Goal: Check status: Check status

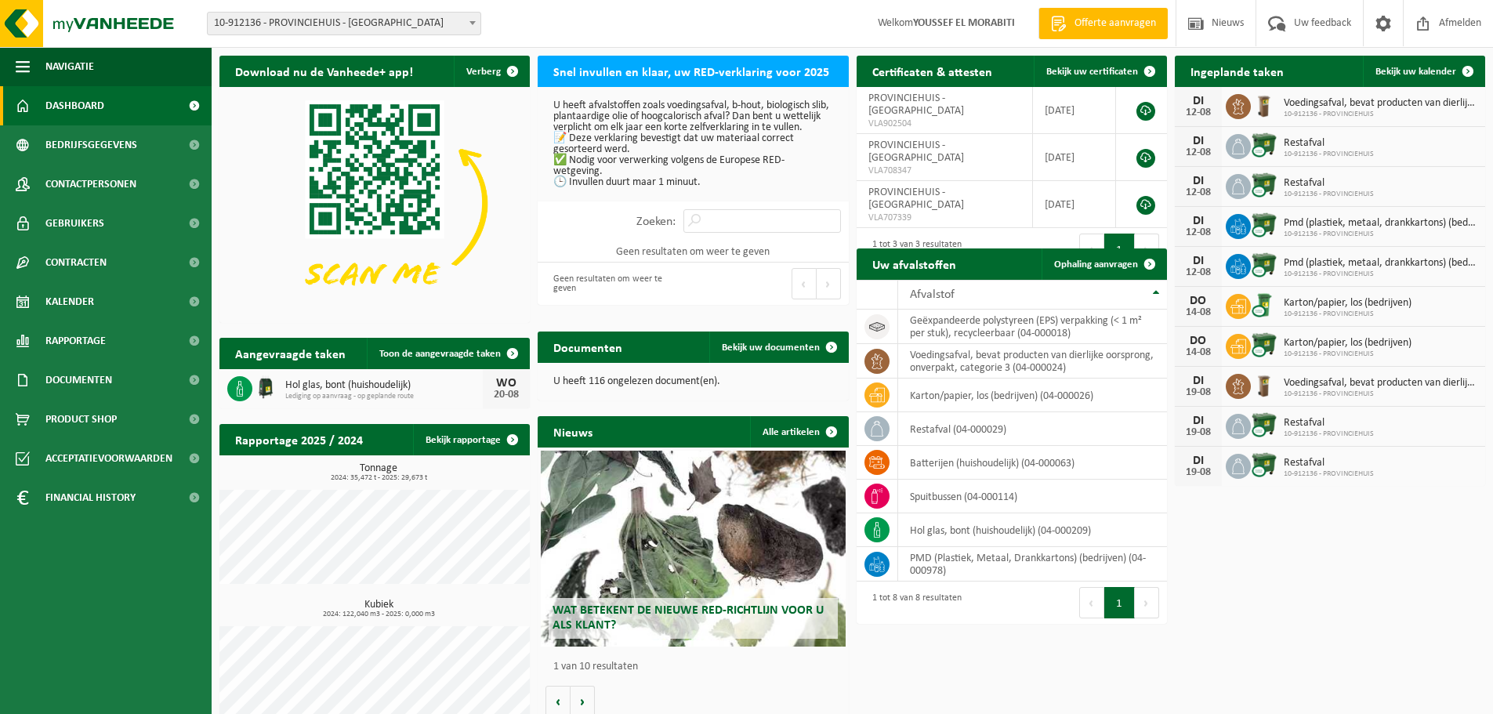
drag, startPoint x: 1415, startPoint y: 71, endPoint x: 574, endPoint y: 444, distance: 920.0
click at [1416, 71] on span "Bekijk uw kalender" at bounding box center [1416, 72] width 81 height 10
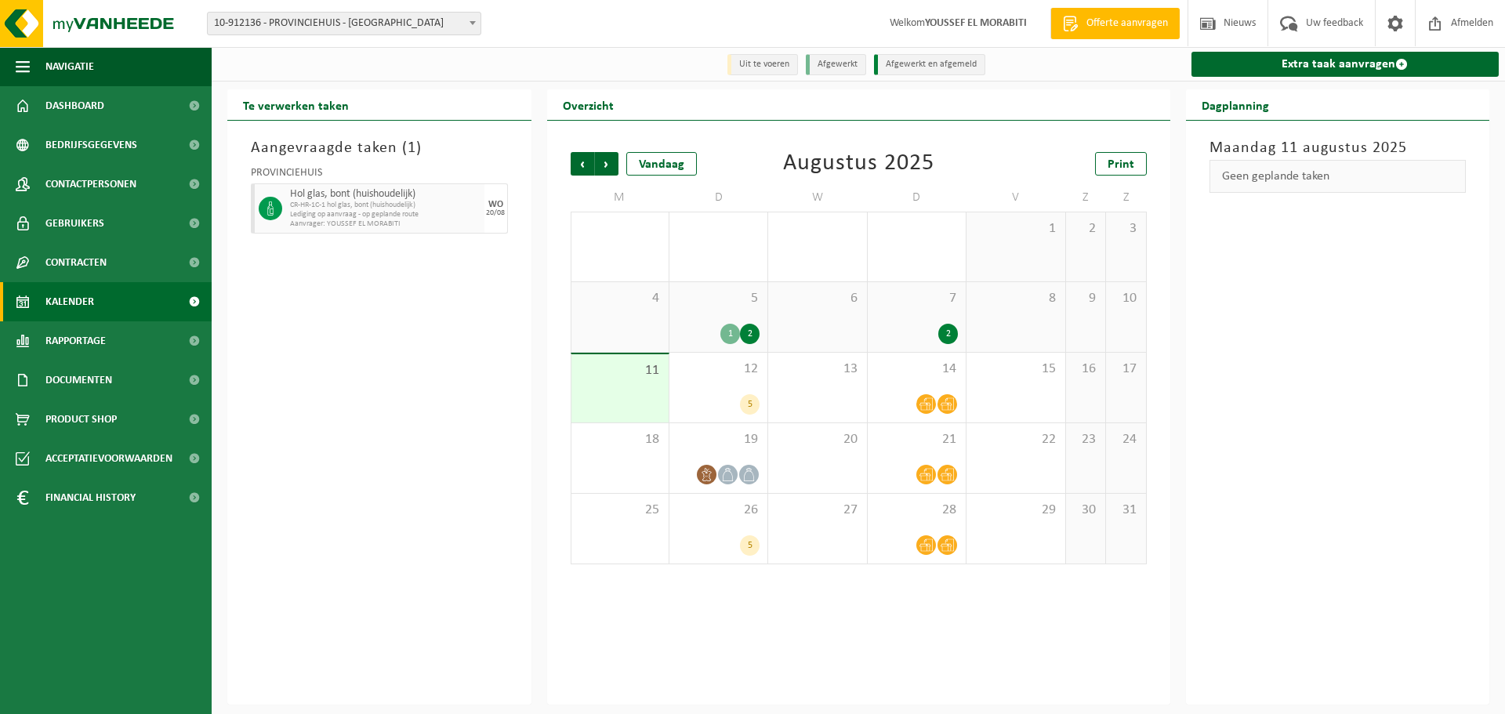
click at [736, 335] on div "1" at bounding box center [730, 334] width 20 height 20
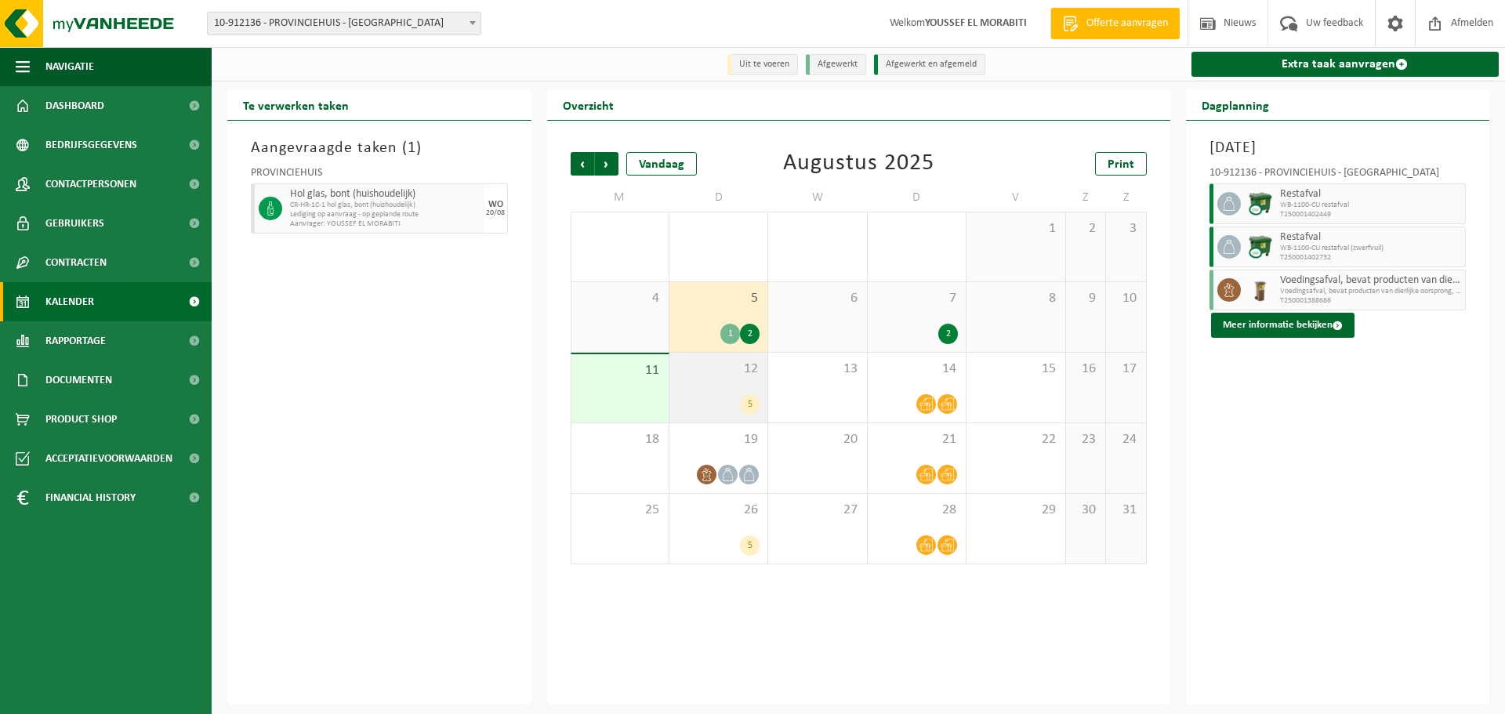
click at [732, 397] on div "5" at bounding box center [718, 404] width 82 height 20
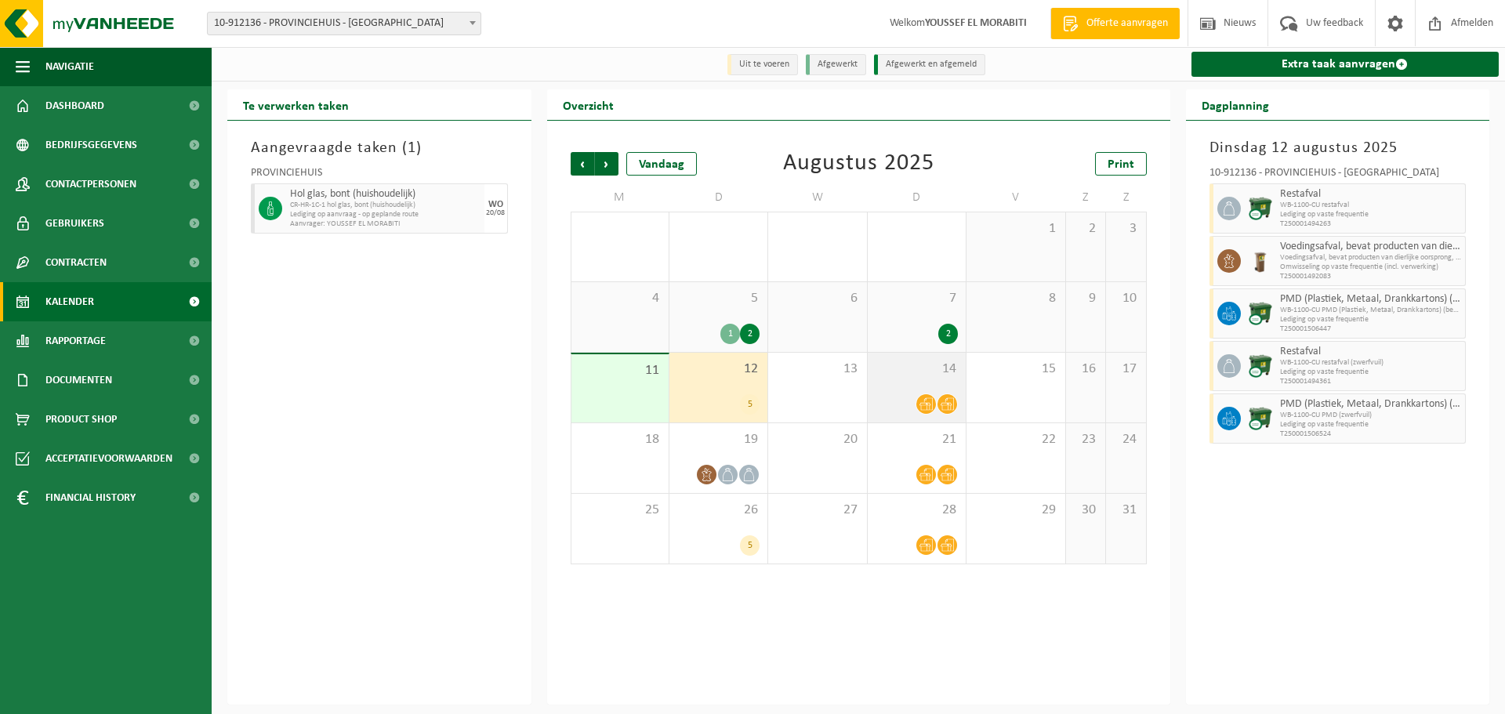
click at [917, 383] on div "14" at bounding box center [917, 388] width 98 height 70
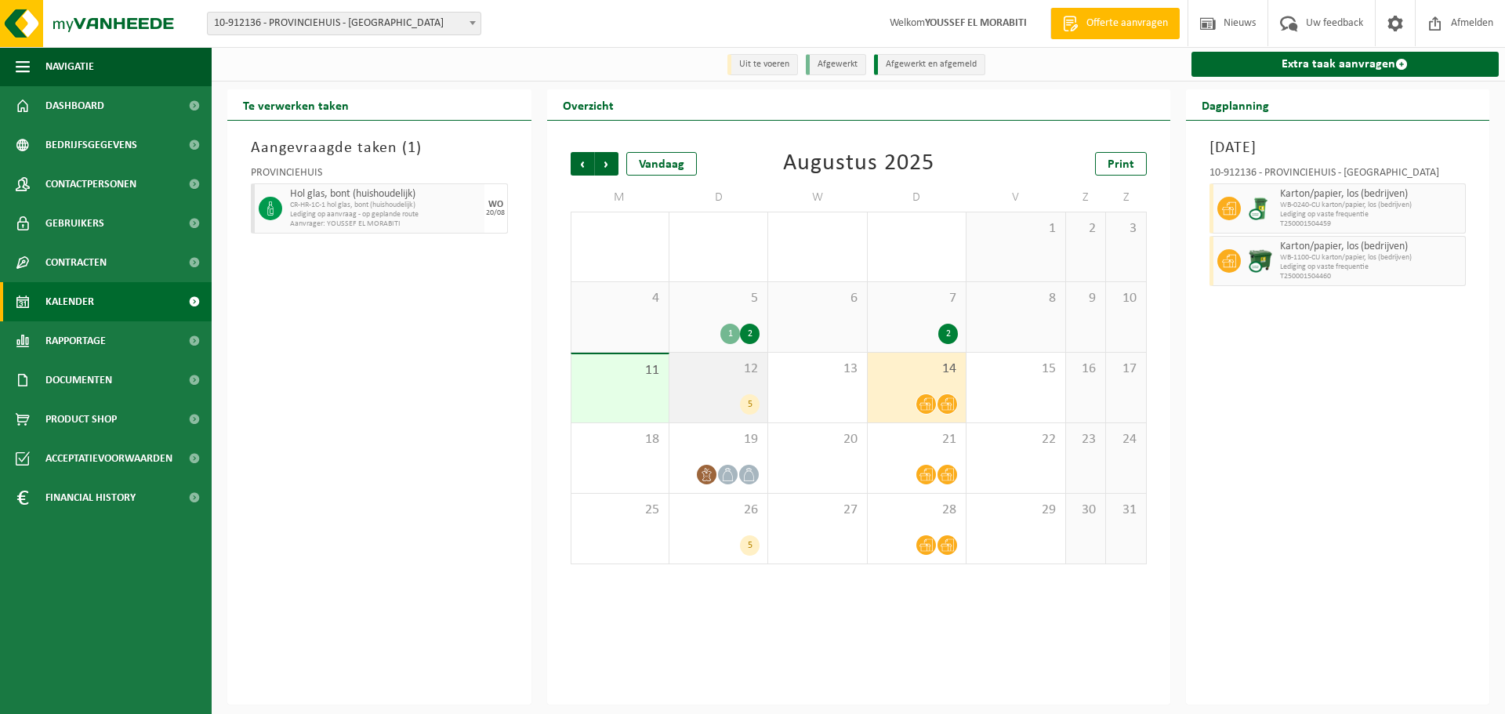
click at [719, 405] on div "5" at bounding box center [718, 404] width 82 height 20
